Goal: Find specific page/section

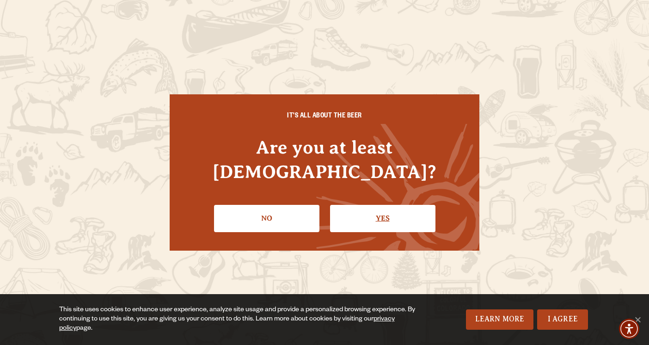
click at [379, 211] on link "Yes" at bounding box center [382, 218] width 105 height 27
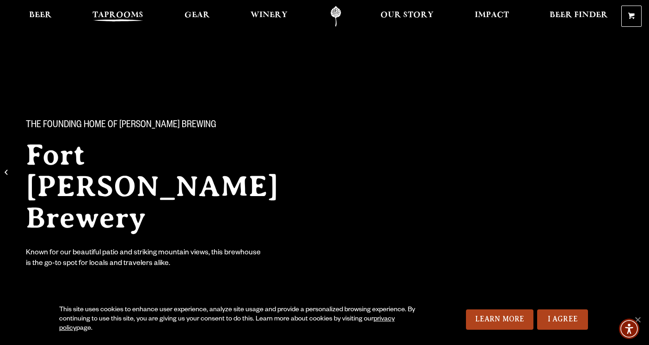
click at [116, 12] on span "Taprooms" at bounding box center [117, 15] width 51 height 7
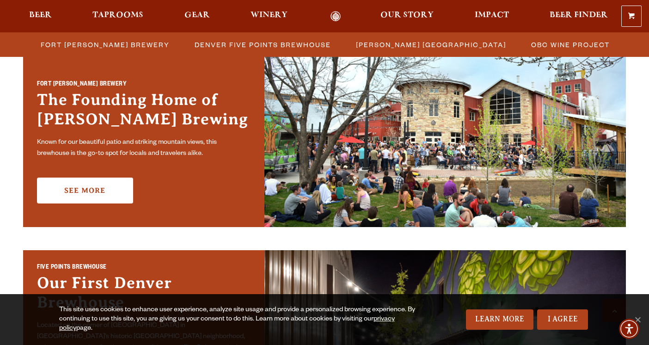
scroll to position [293, 0]
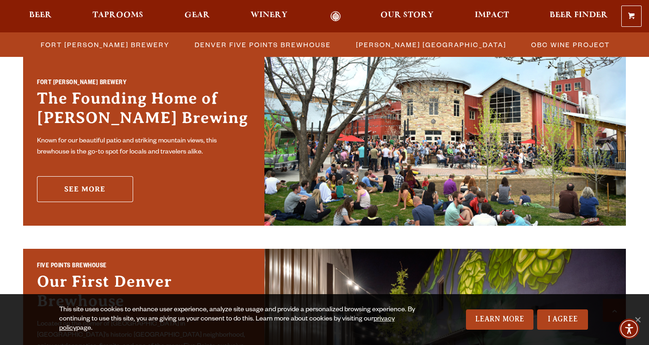
click at [112, 200] on link "See More" at bounding box center [85, 189] width 96 height 26
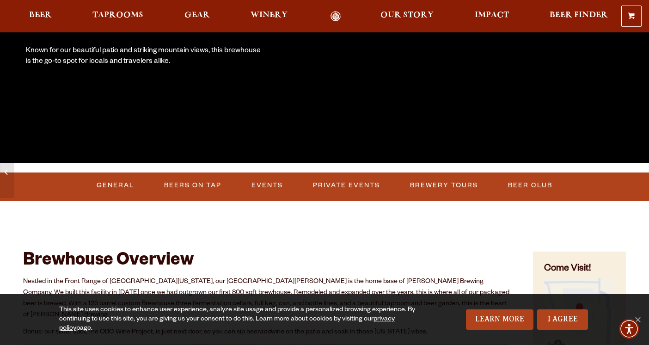
scroll to position [204, 0]
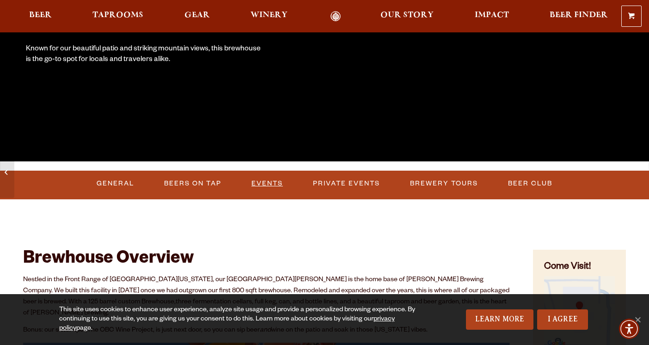
click at [276, 187] on link "Events" at bounding box center [267, 183] width 39 height 21
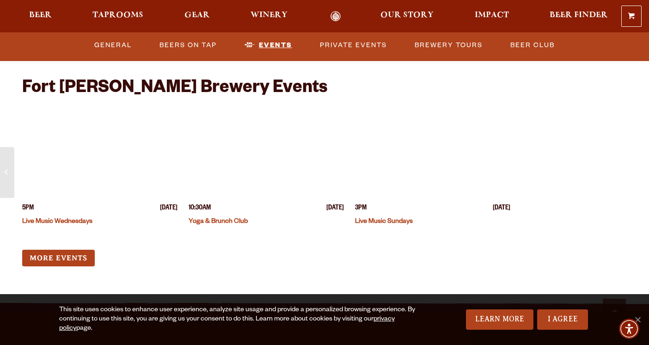
scroll to position [3543, 0]
